Goal: Information Seeking & Learning: Learn about a topic

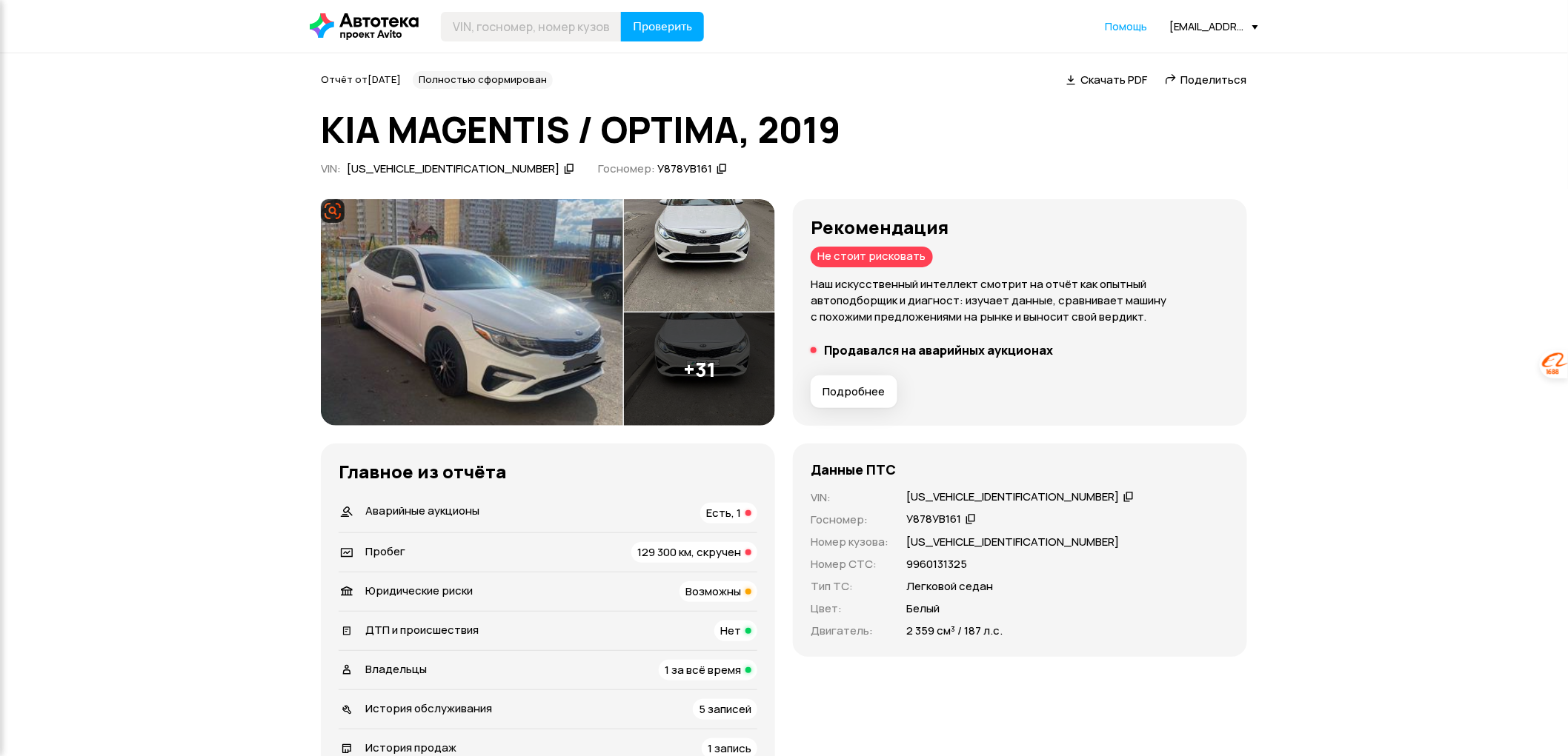
click at [404, 329] on img at bounding box center [471, 312] width 302 height 227
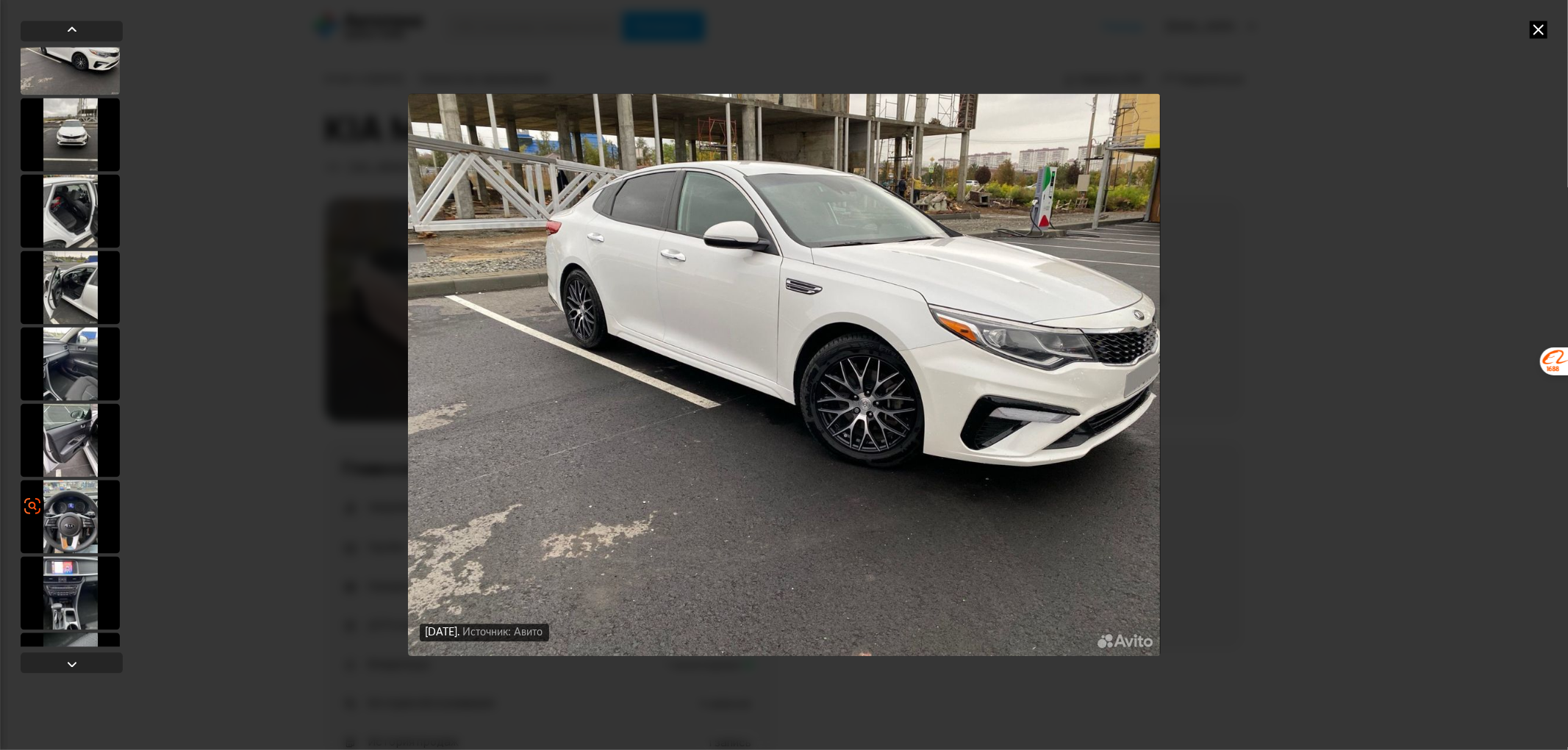
scroll to position [1388, 0]
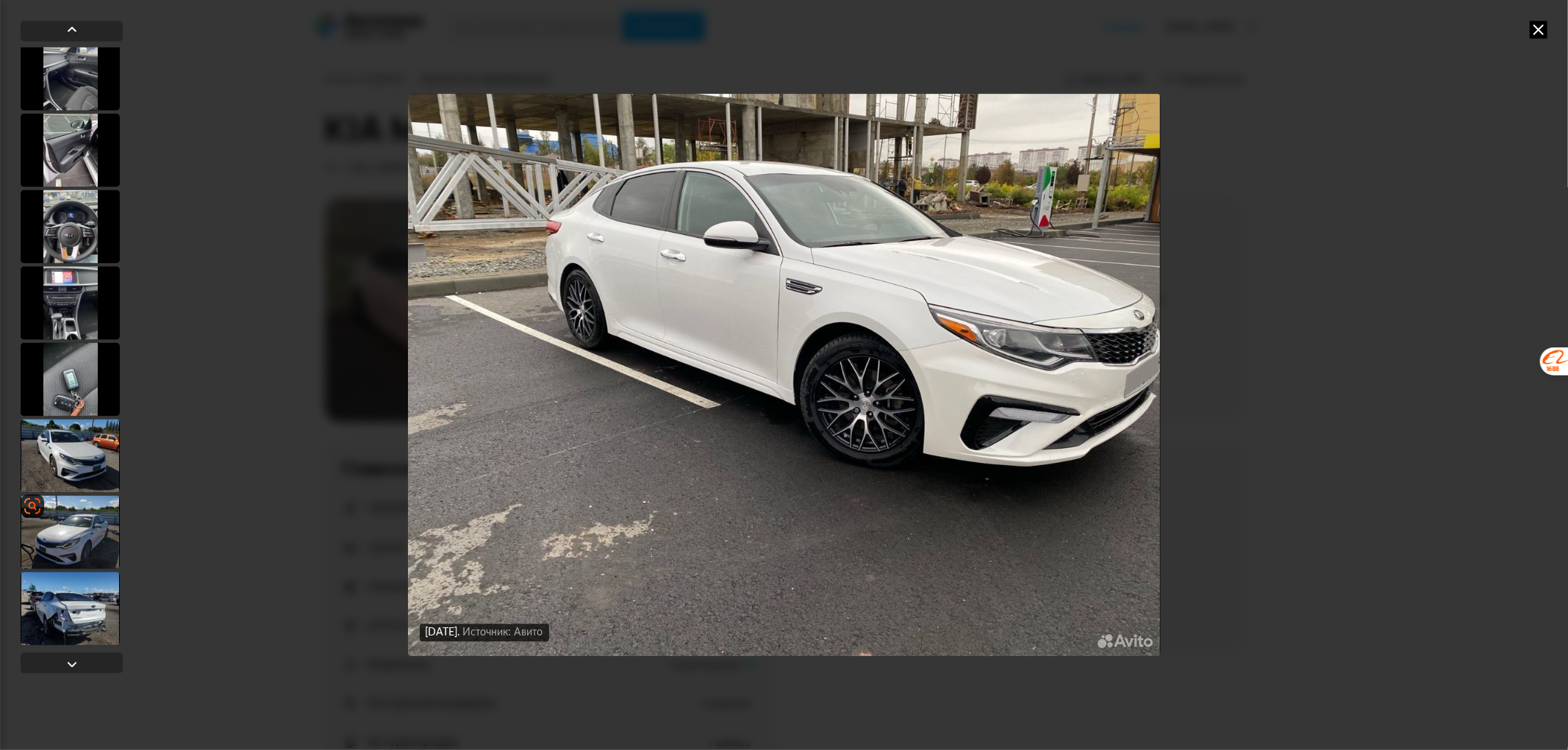
click at [83, 554] on div at bounding box center [71, 532] width 100 height 73
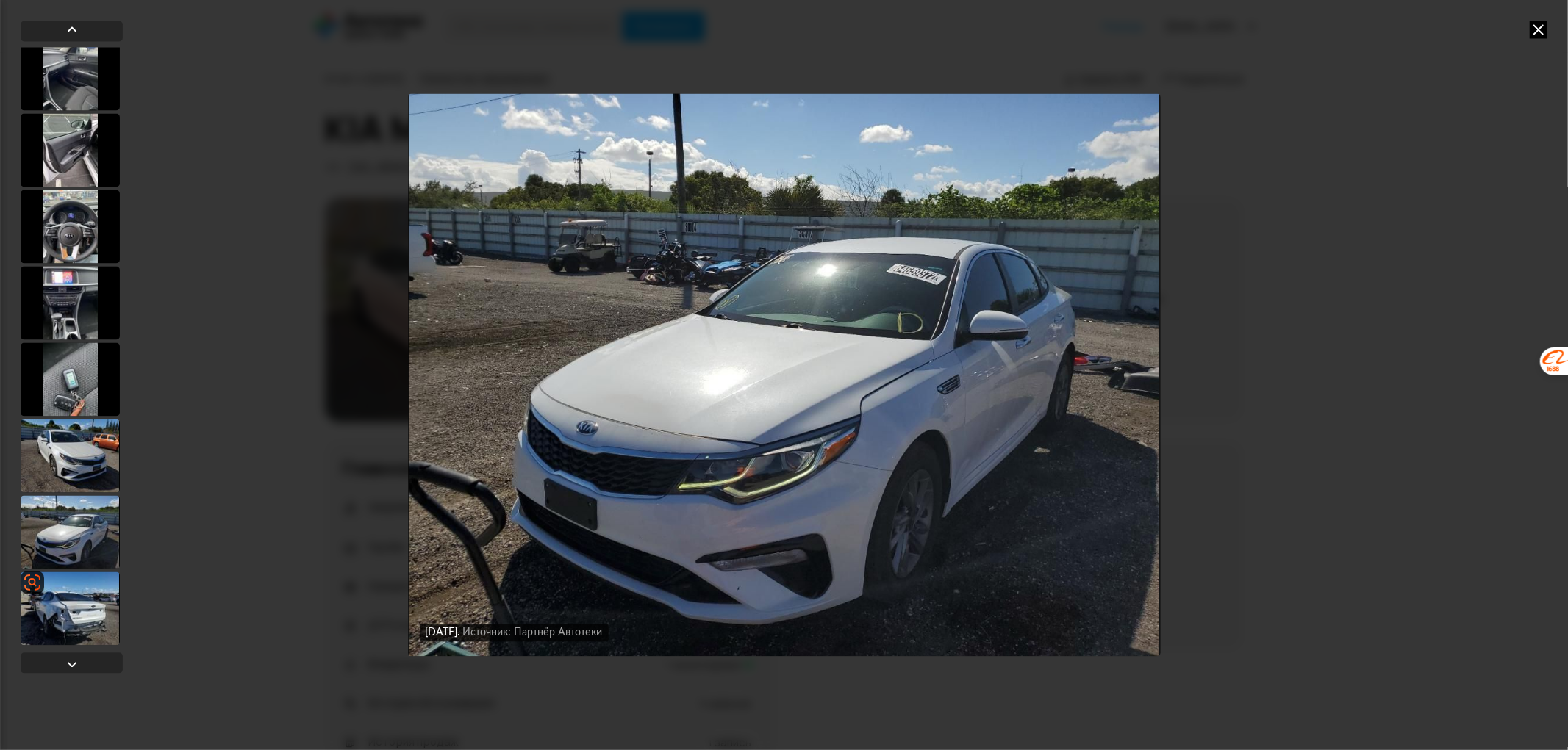
click at [78, 604] on div at bounding box center [71, 608] width 100 height 73
click at [71, 611] on div at bounding box center [71, 610] width 100 height 73
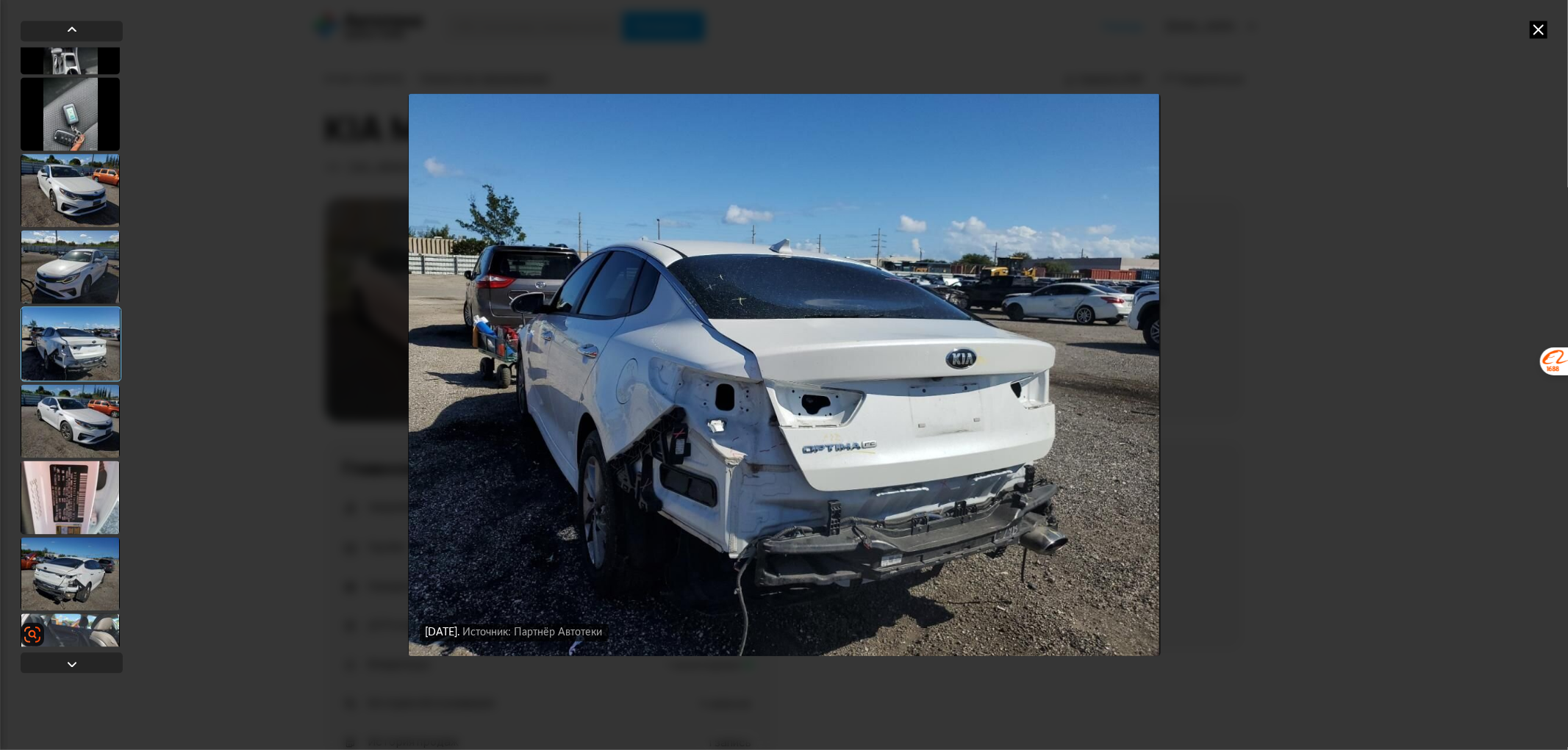
scroll to position [1794, 0]
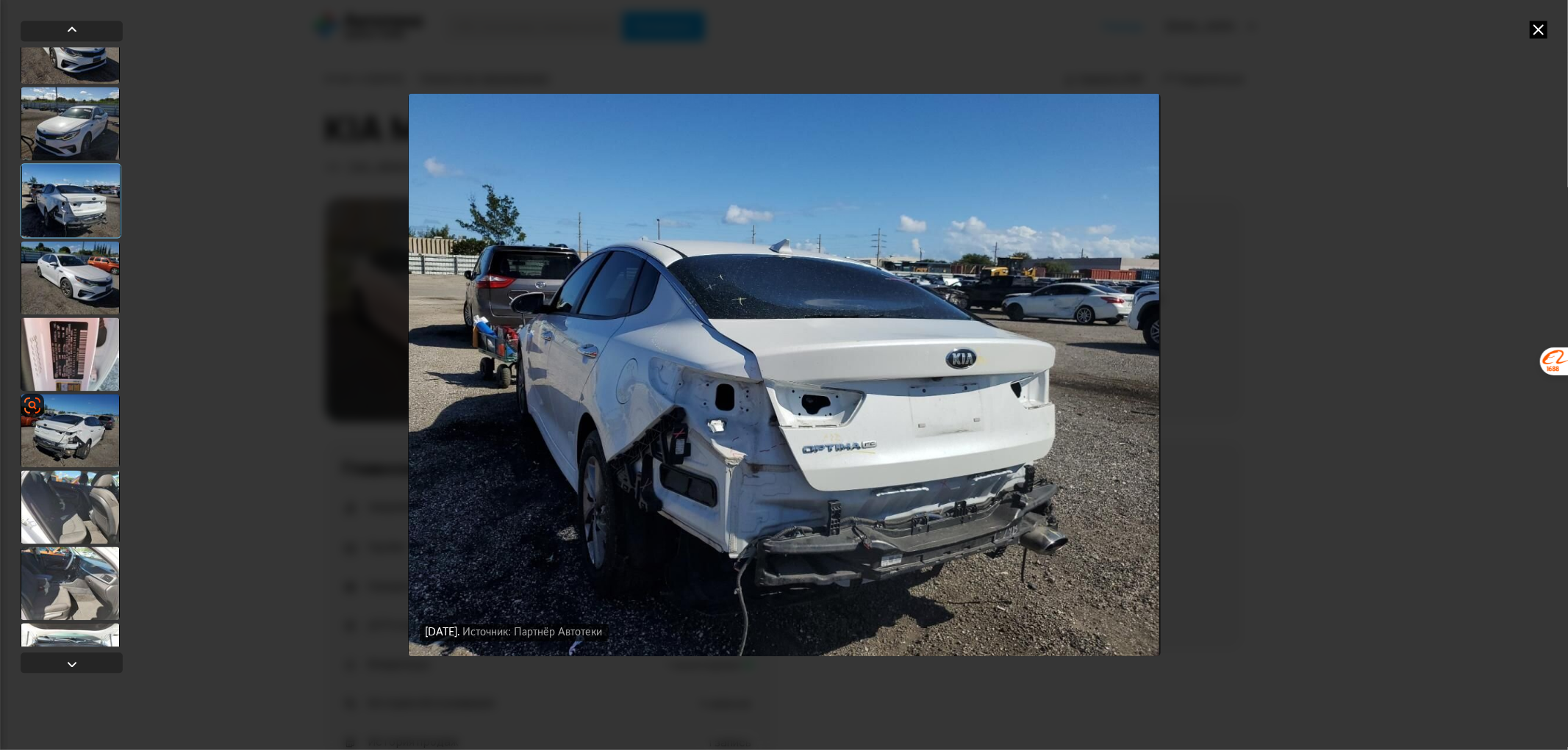
click at [76, 454] on div at bounding box center [71, 430] width 100 height 73
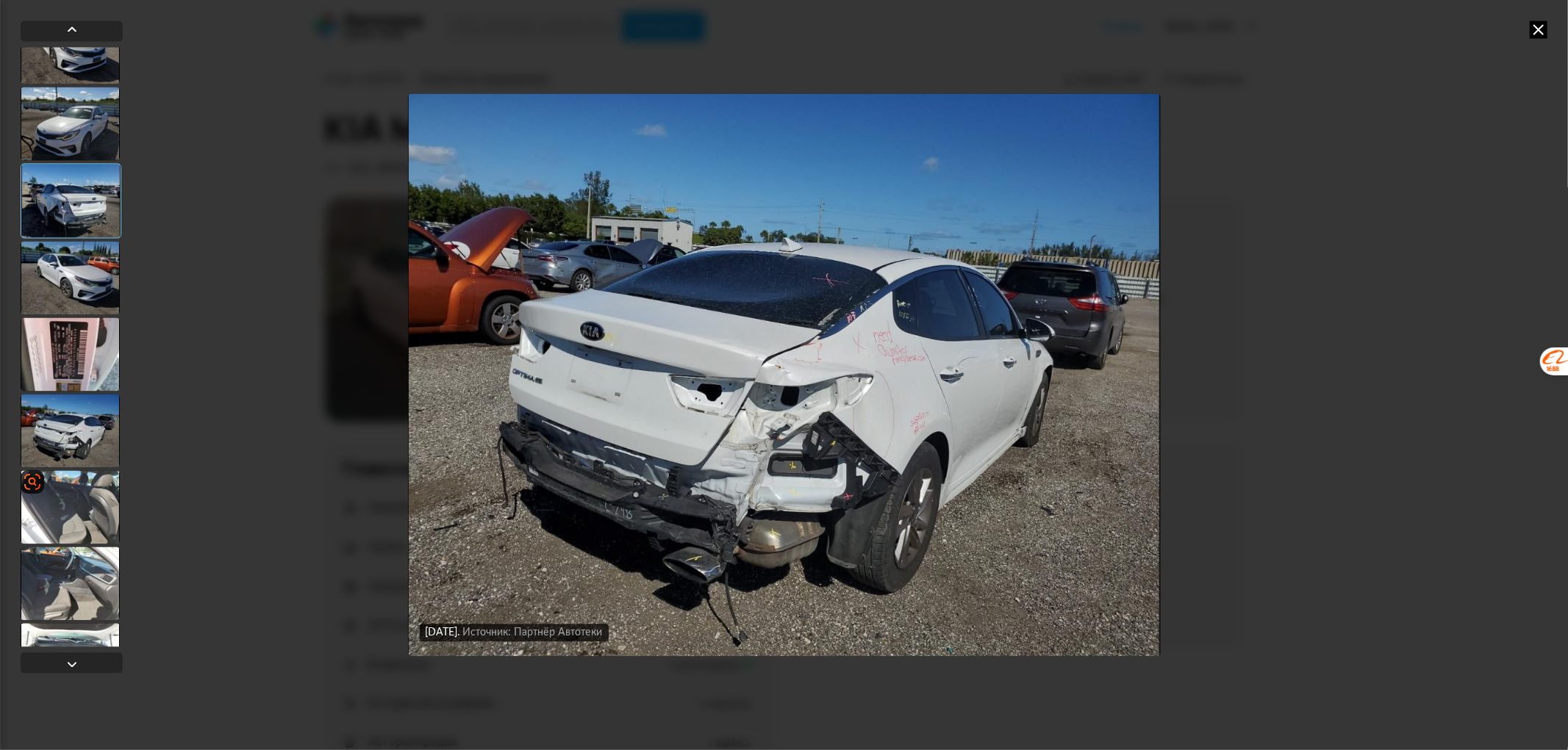
click at [72, 530] on div at bounding box center [71, 506] width 100 height 73
click at [86, 595] on div at bounding box center [71, 583] width 100 height 73
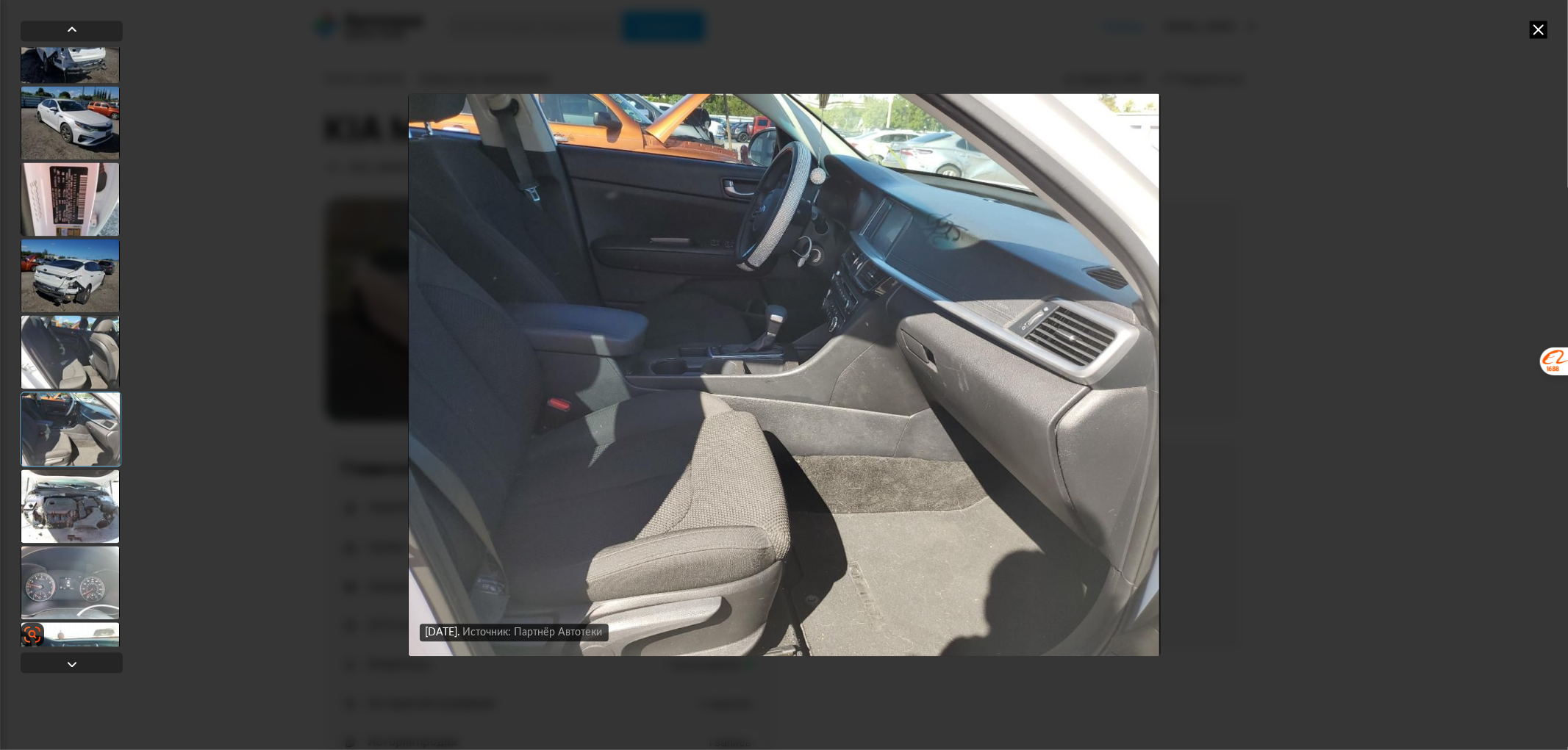
scroll to position [1957, 0]
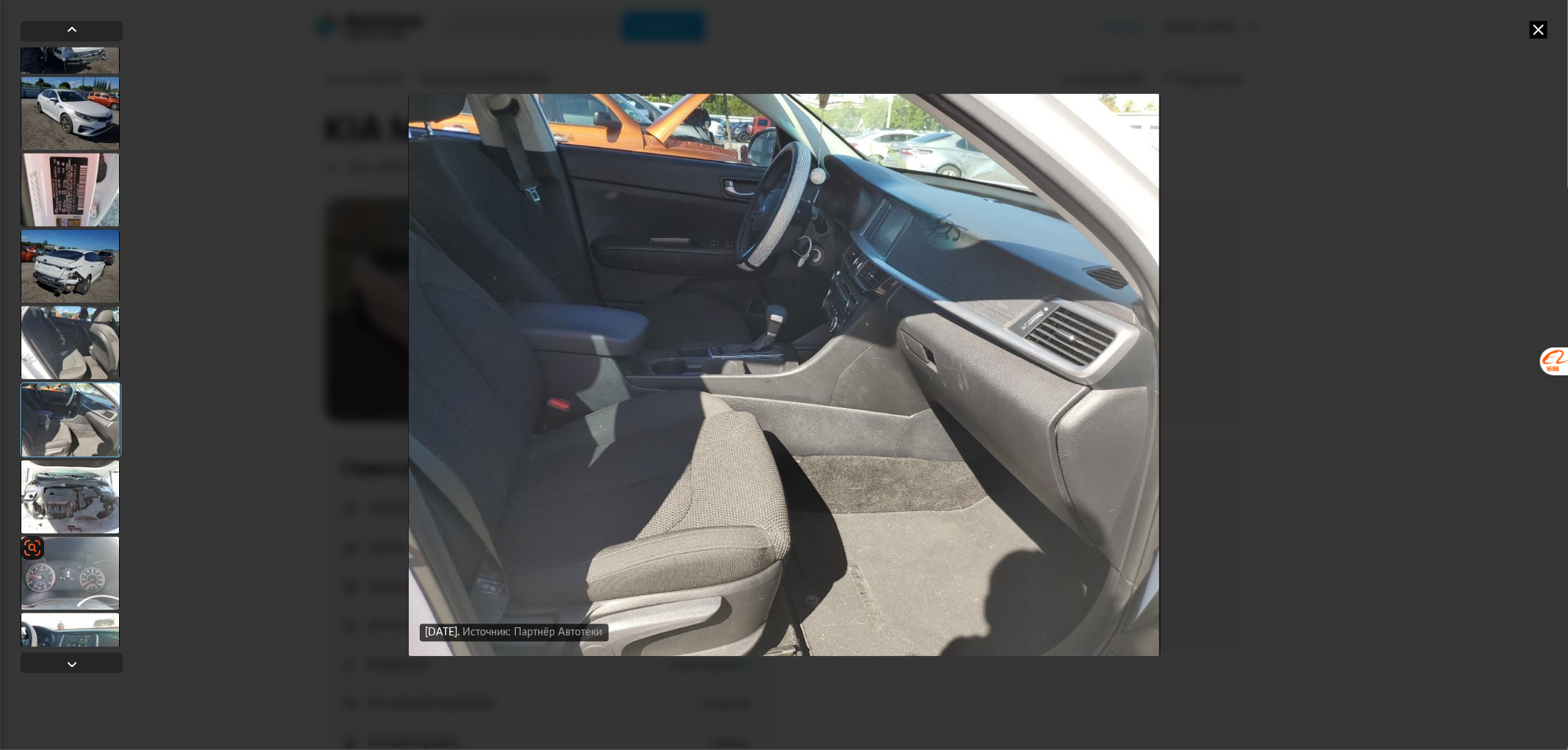
click at [76, 524] on div at bounding box center [71, 496] width 100 height 73
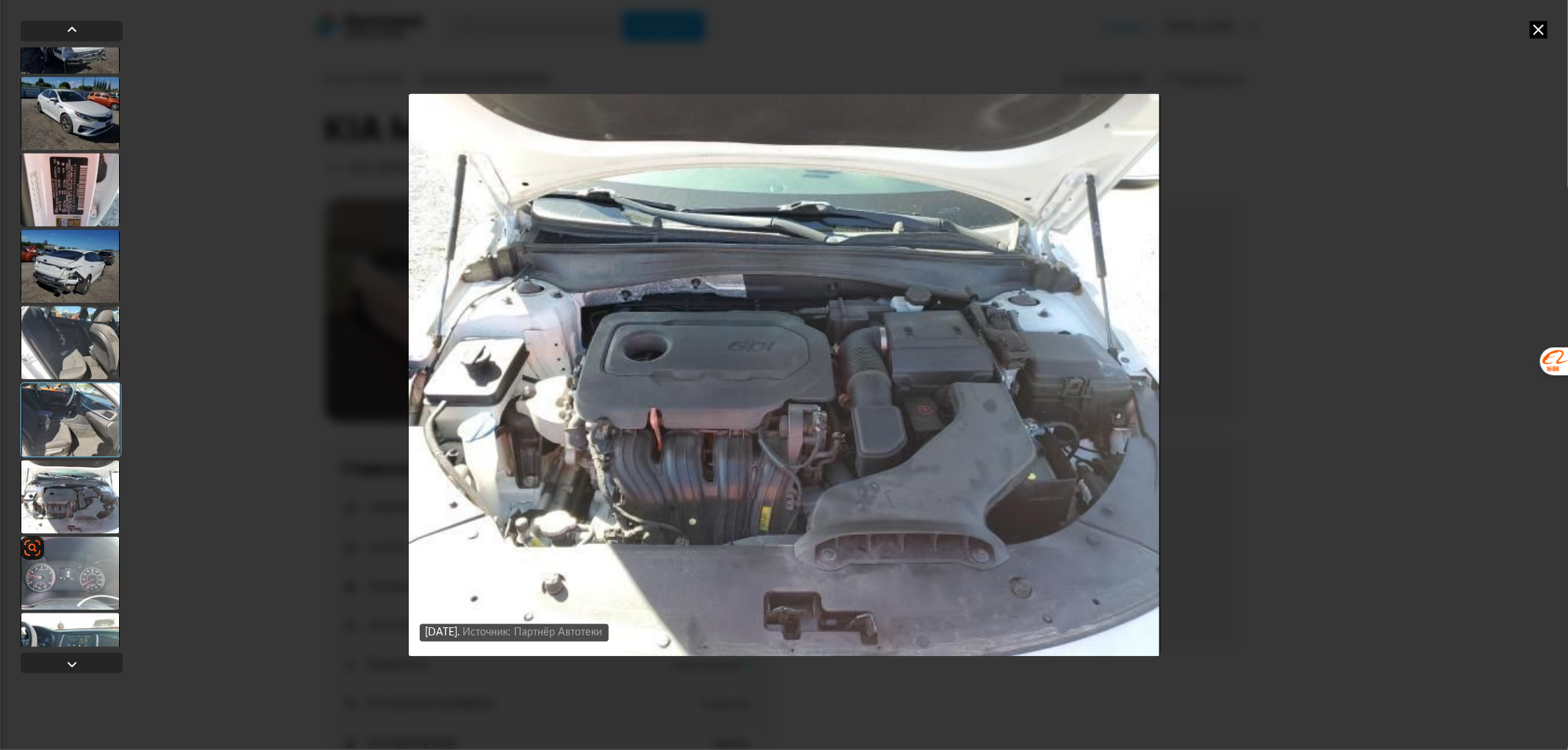
click at [79, 561] on div at bounding box center [71, 572] width 100 height 73
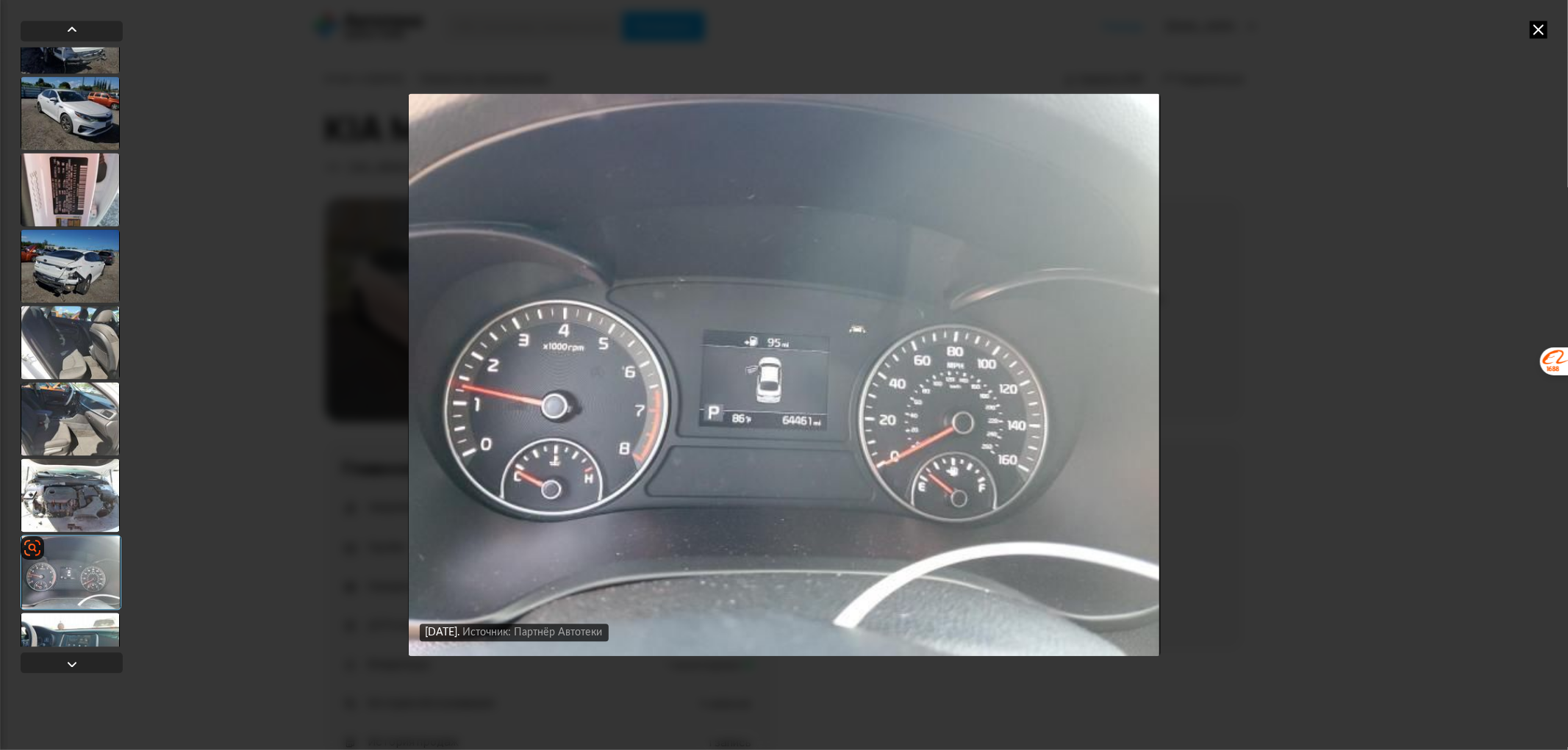
click at [76, 608] on div at bounding box center [71, 572] width 101 height 75
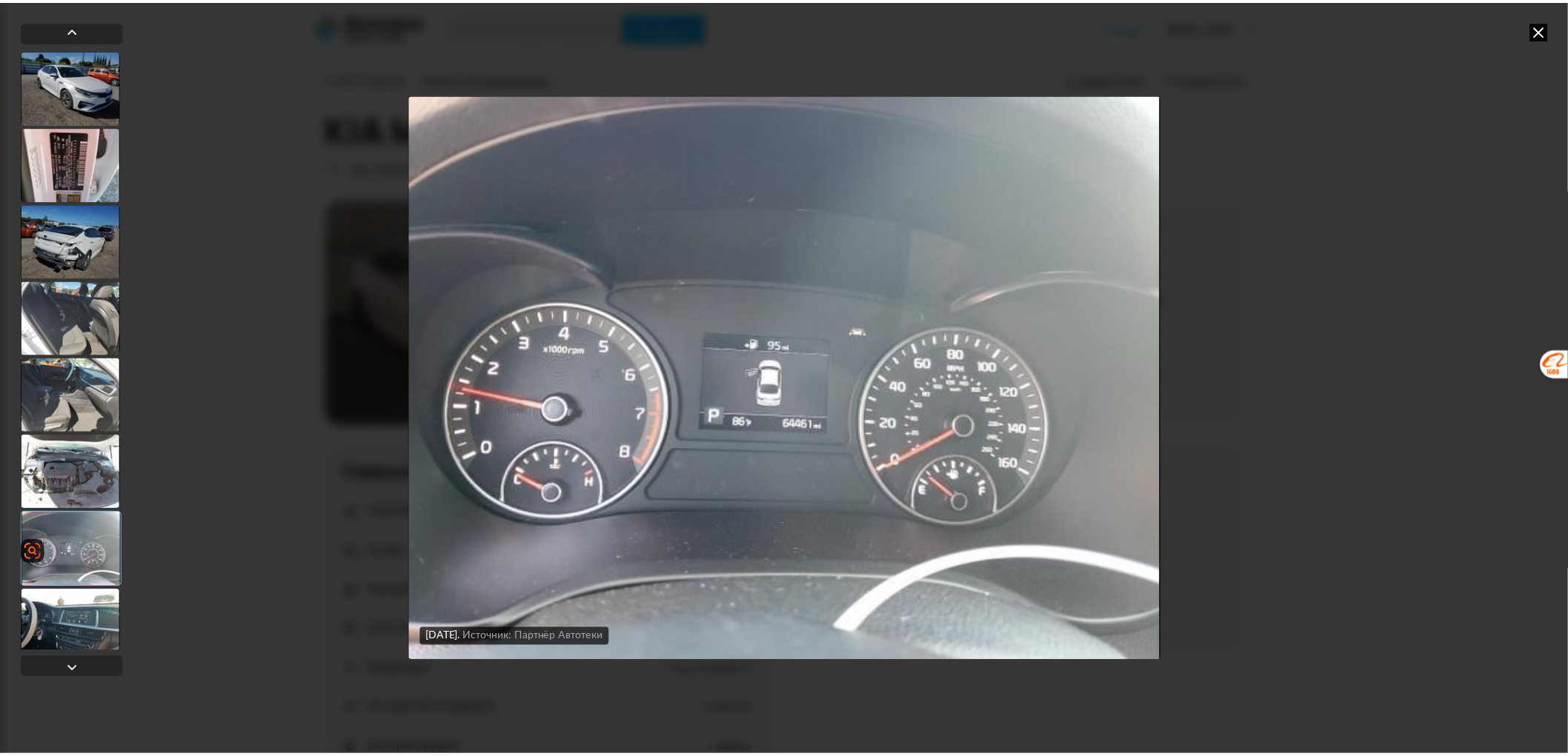
scroll to position [2016, 0]
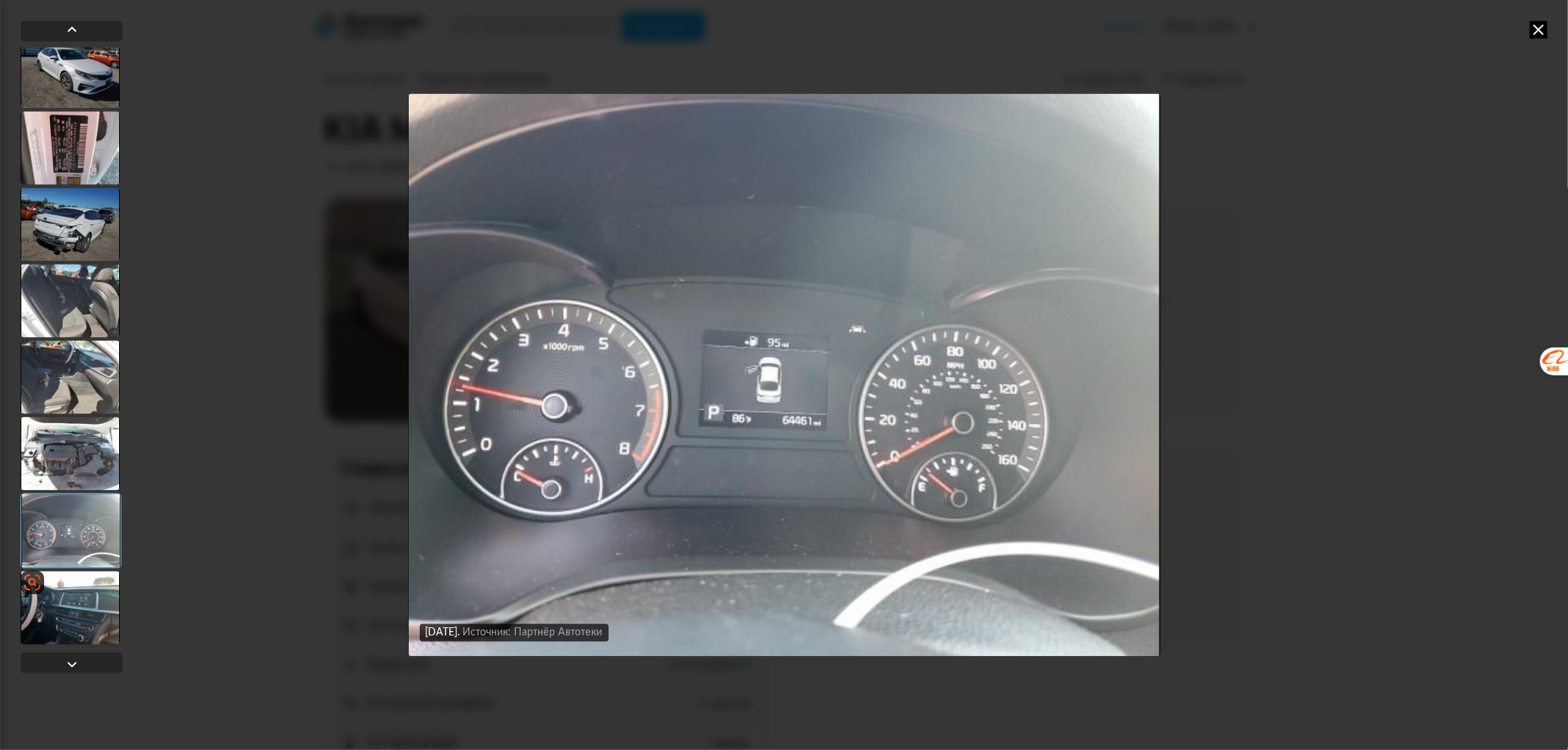
click at [80, 606] on div at bounding box center [71, 607] width 100 height 73
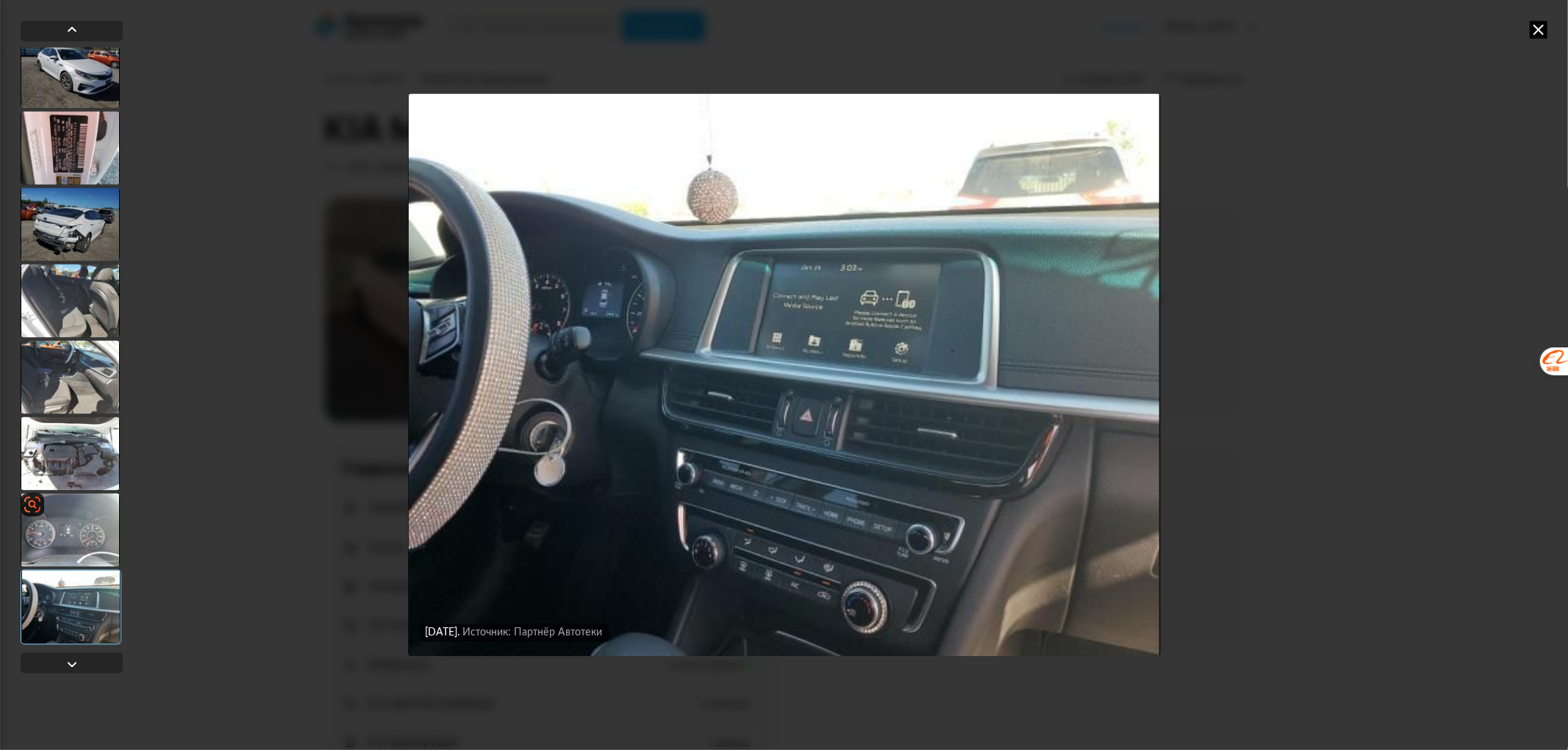
click at [81, 495] on div at bounding box center [71, 529] width 100 height 73
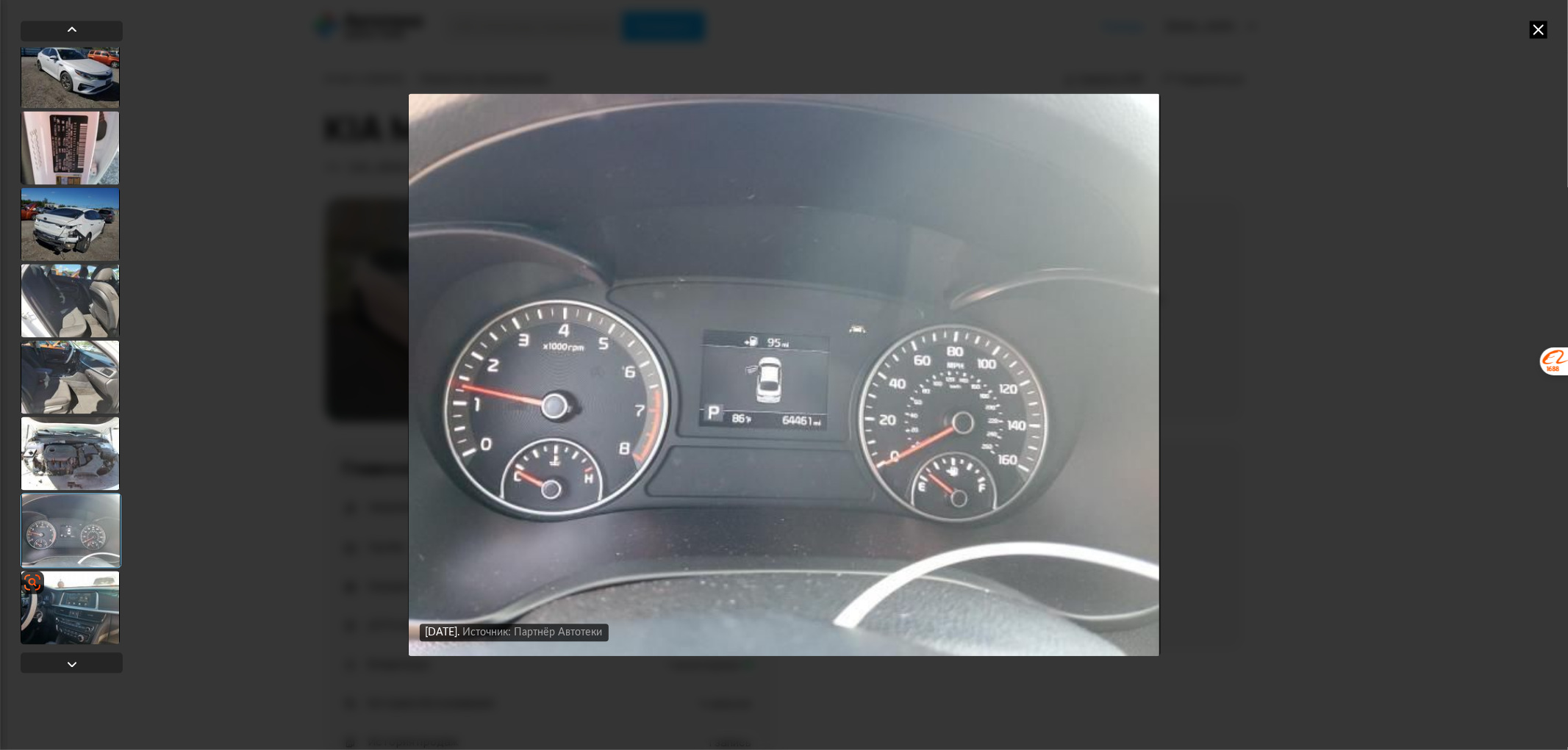
click at [67, 586] on div at bounding box center [71, 607] width 100 height 73
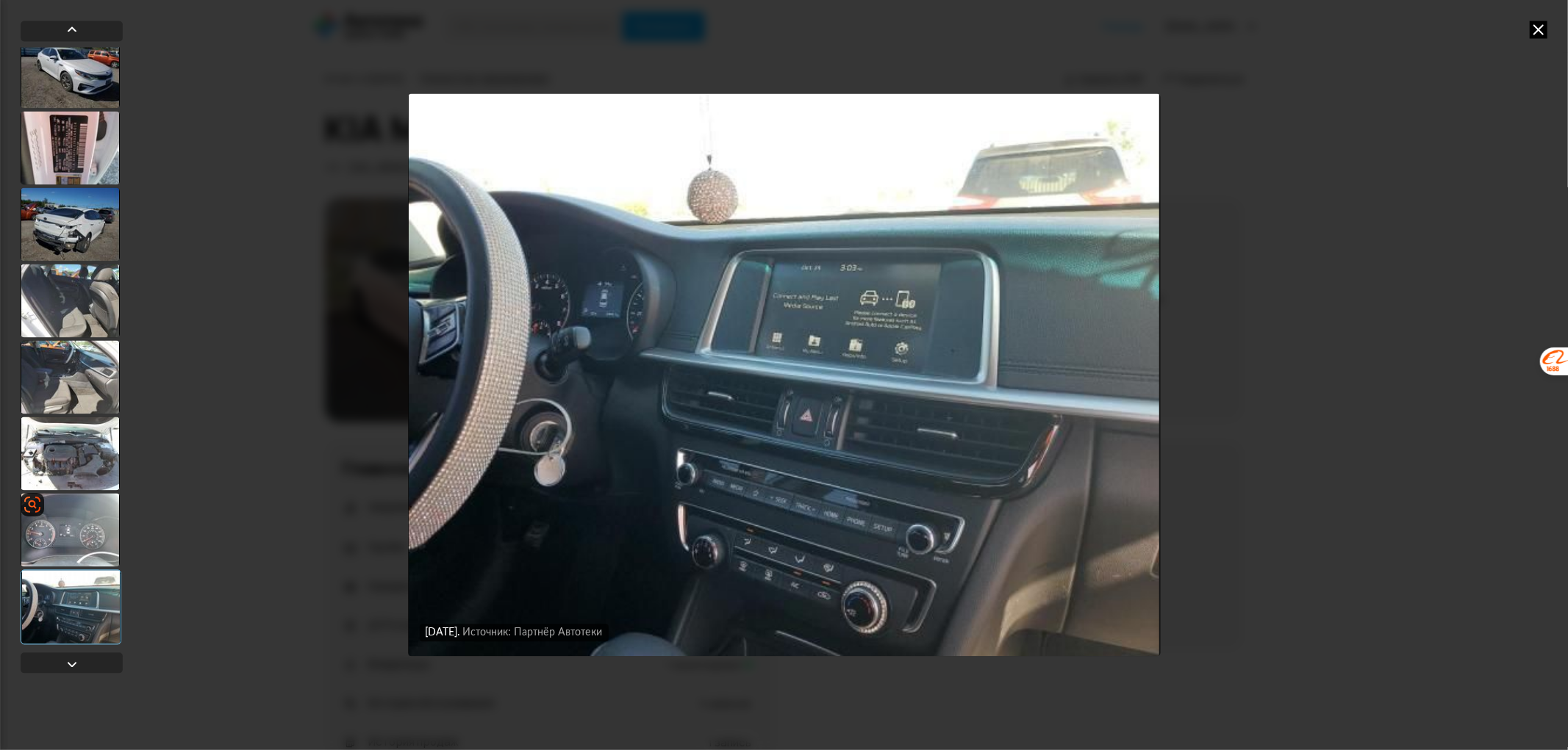
click at [82, 534] on div at bounding box center [71, 529] width 100 height 73
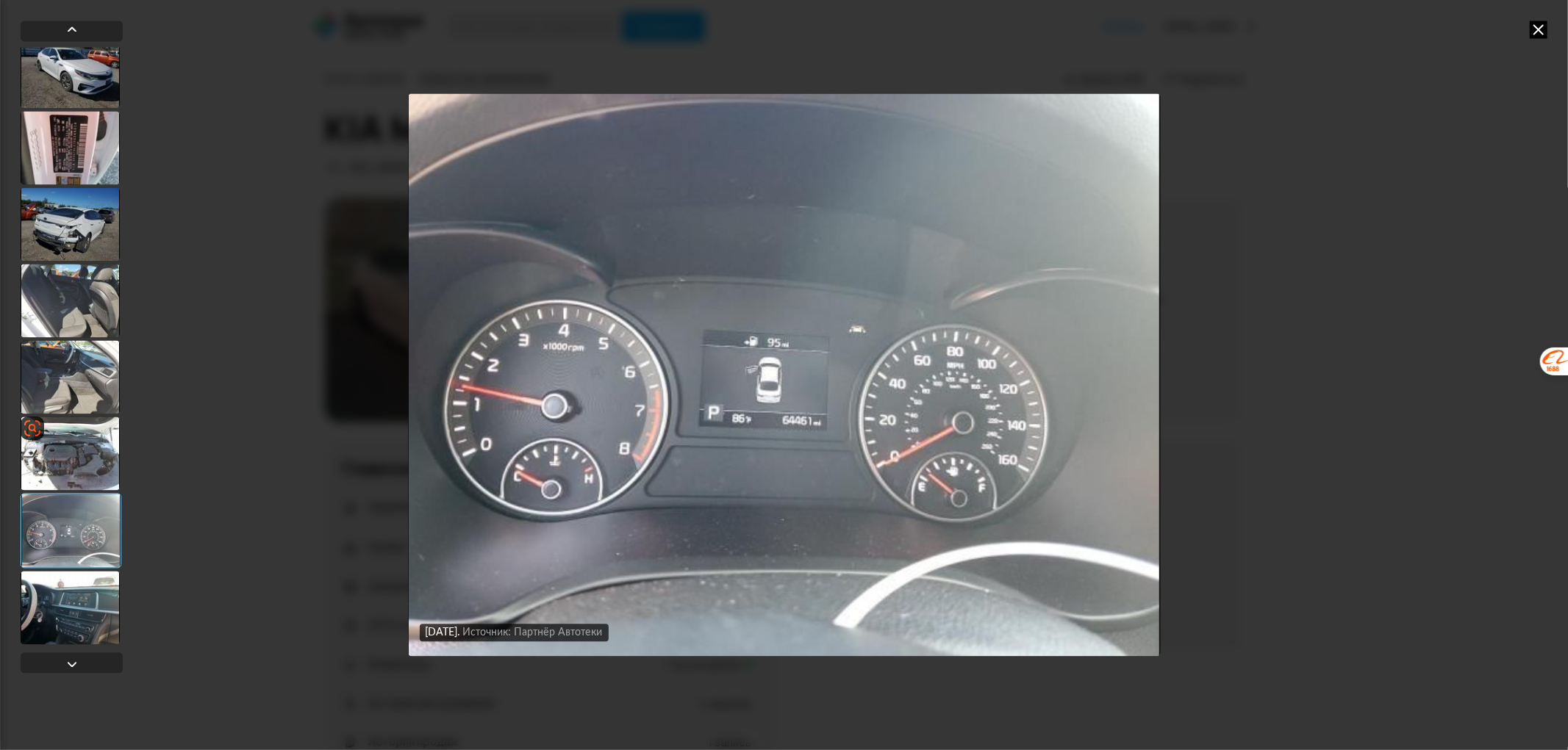
click at [72, 448] on div at bounding box center [71, 453] width 100 height 73
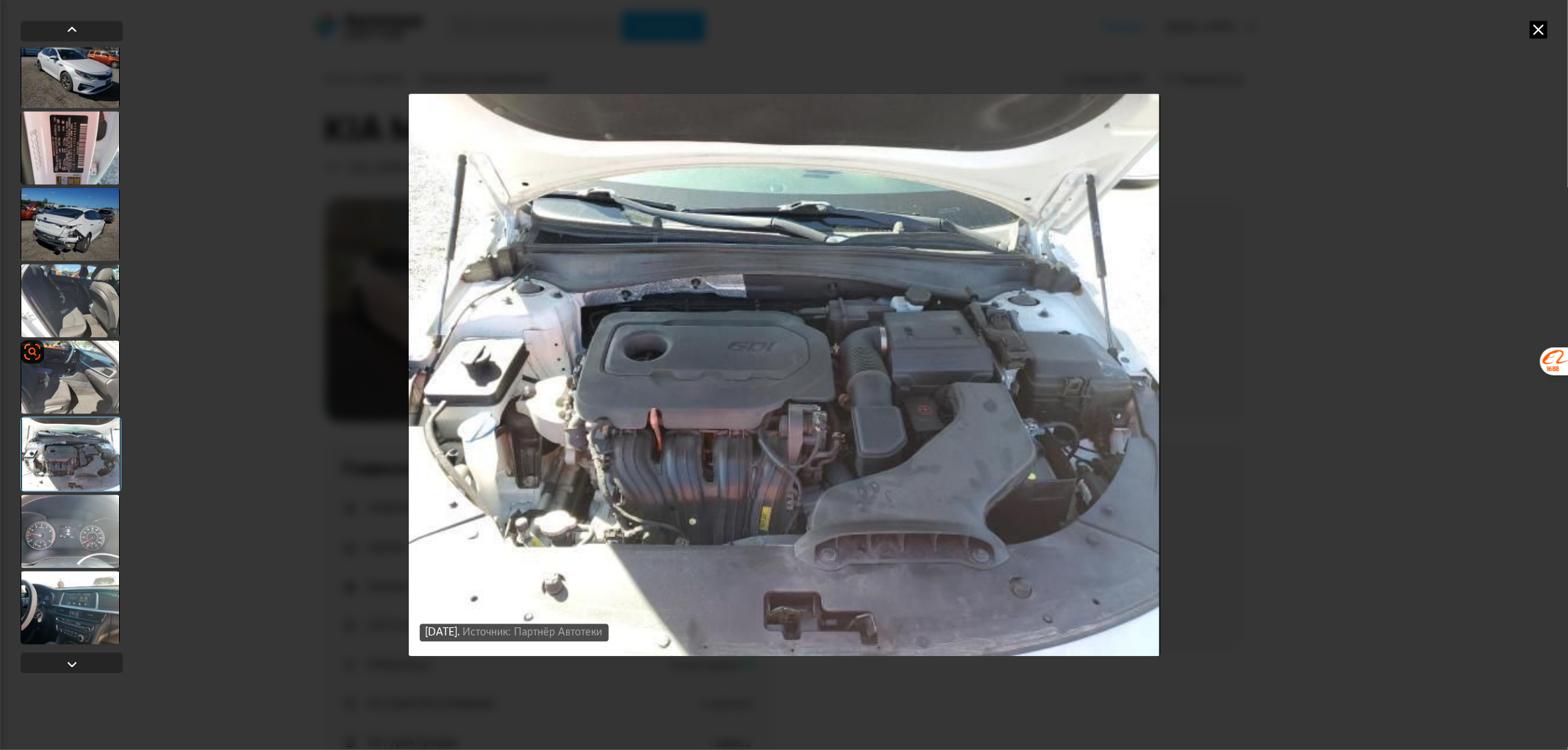
click at [72, 379] on div at bounding box center [71, 377] width 100 height 73
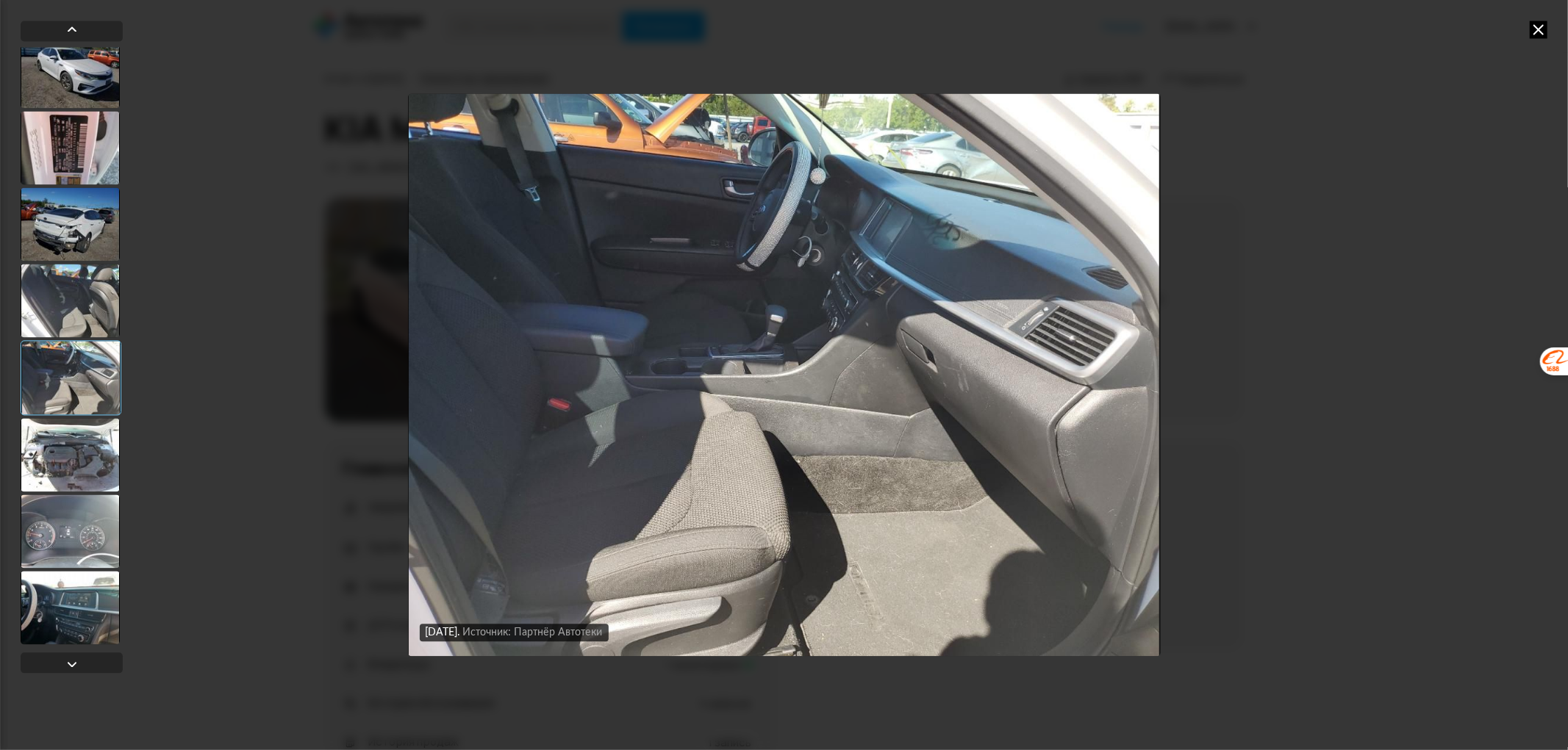
click at [1534, 33] on icon at bounding box center [1537, 29] width 17 height 17
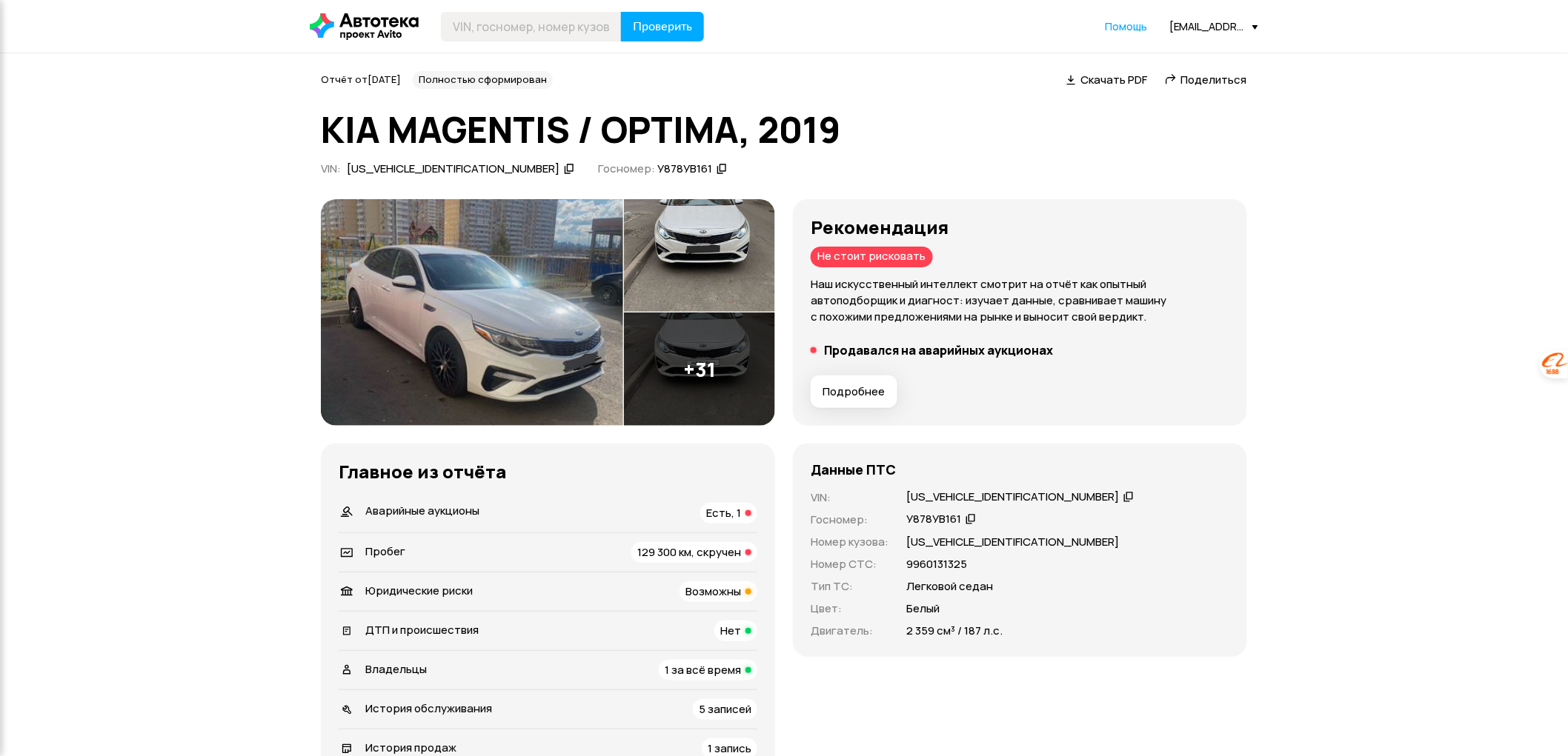
click at [526, 552] on div "Пробег 129 300 км, скручен" at bounding box center [548, 552] width 418 height 21
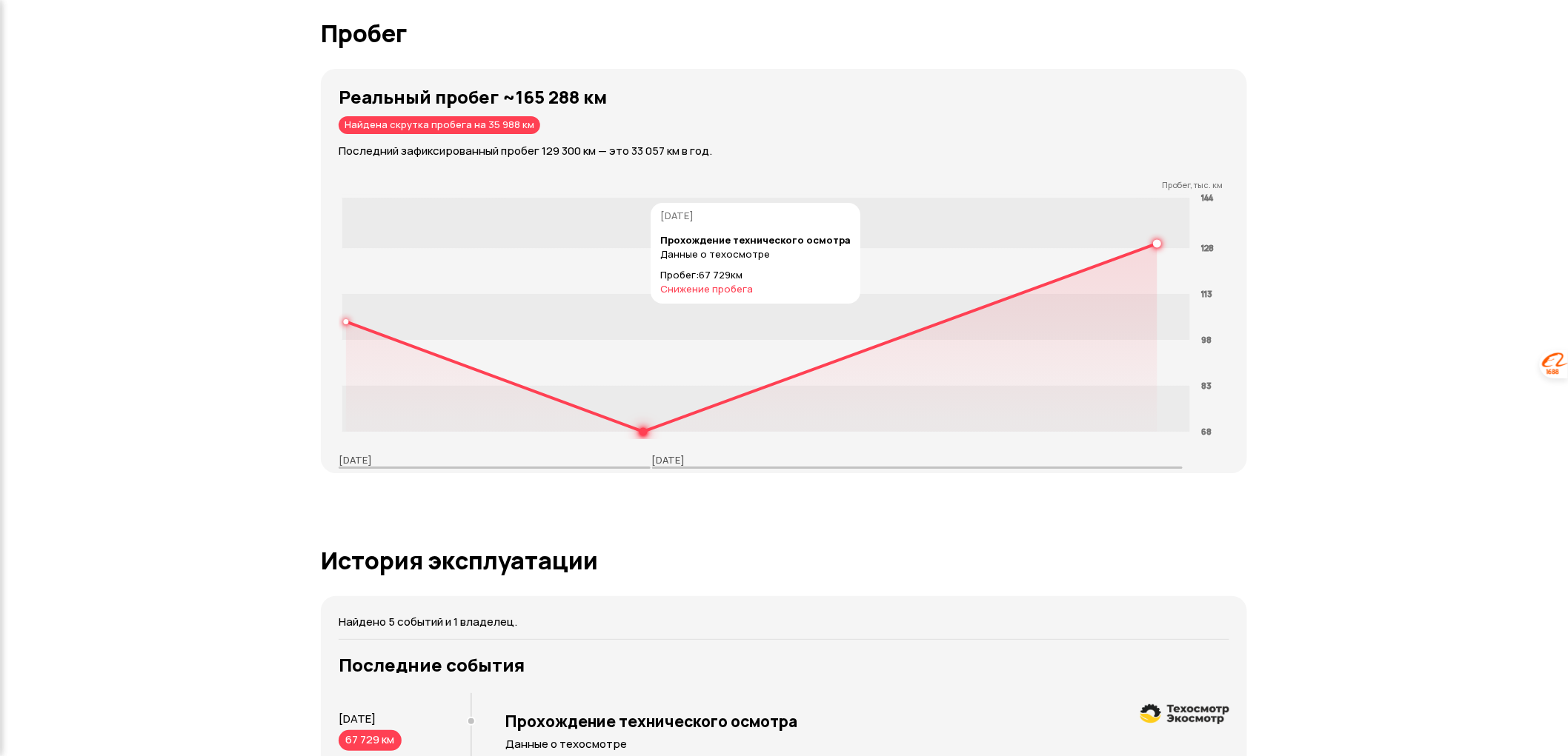
scroll to position [2095, 0]
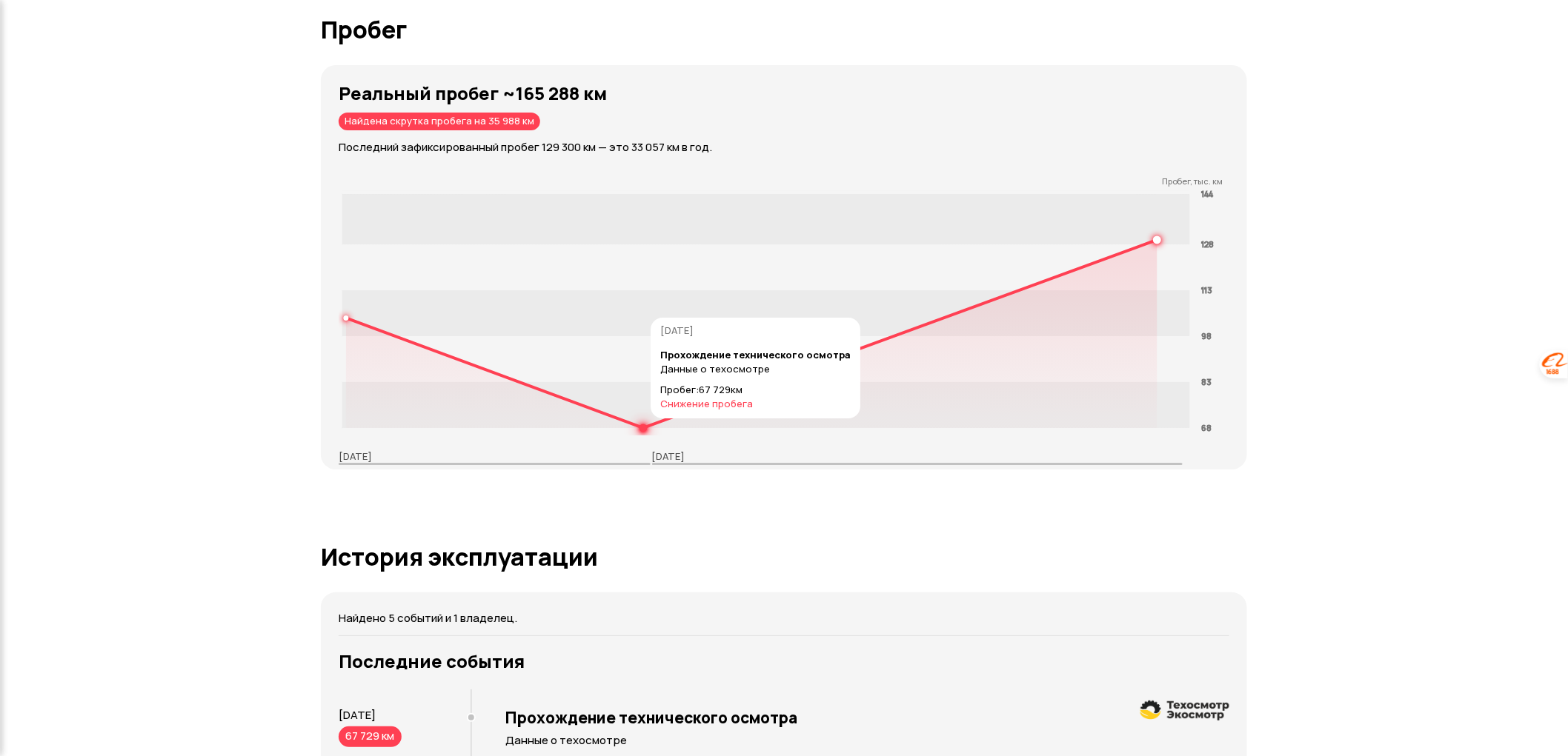
click at [641, 426] on circle at bounding box center [644, 429] width 5 height 5
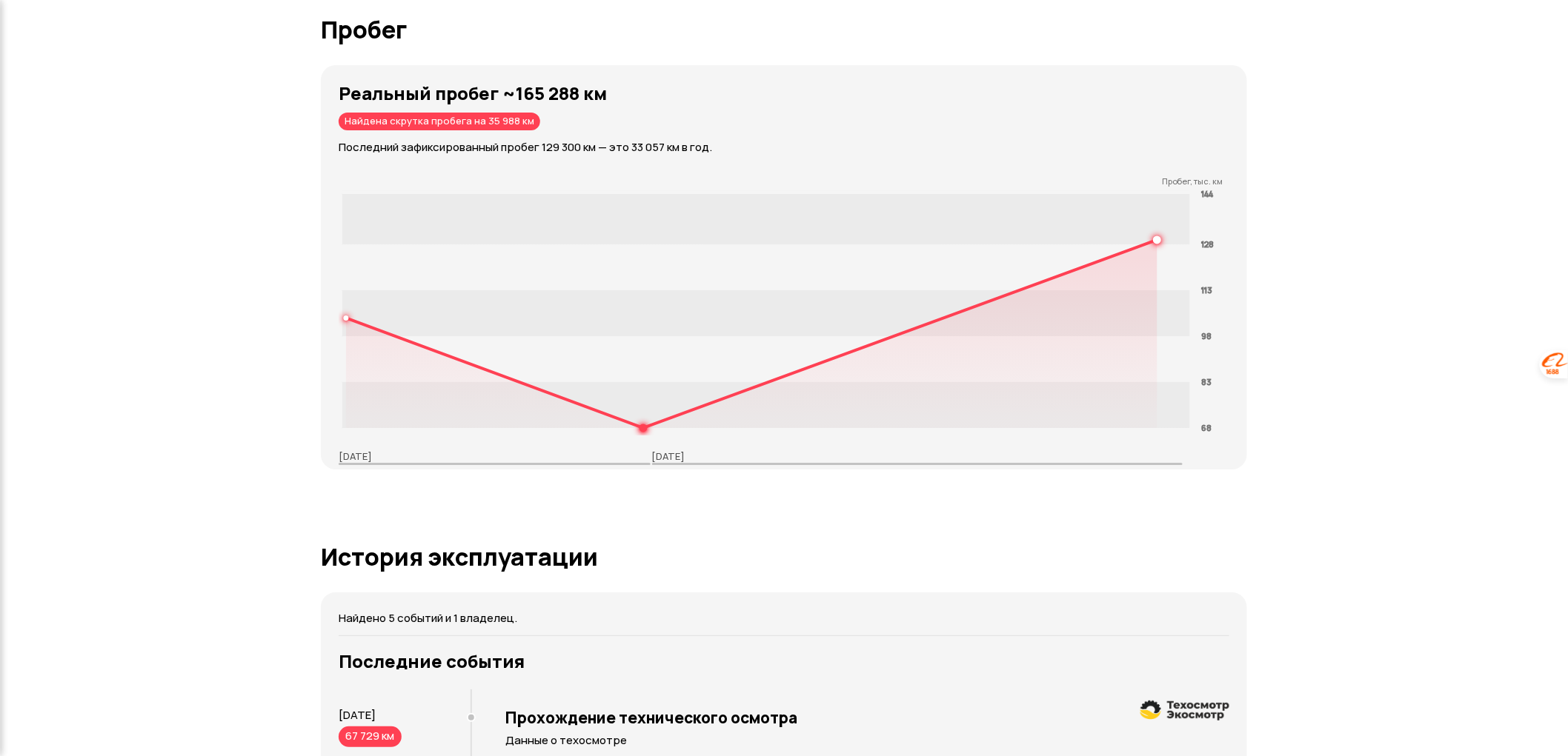
scroll to position [2506, 0]
